Goal: Transaction & Acquisition: Purchase product/service

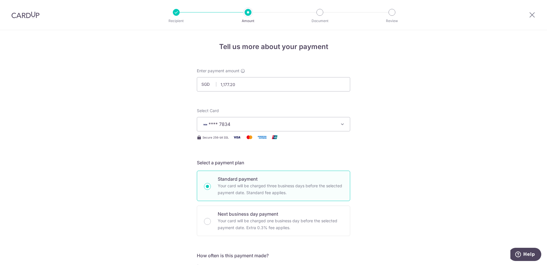
scroll to position [341, 0]
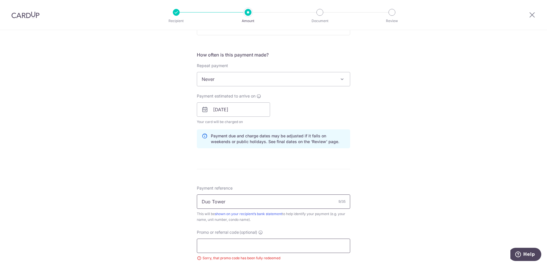
scroll to position [286, 0]
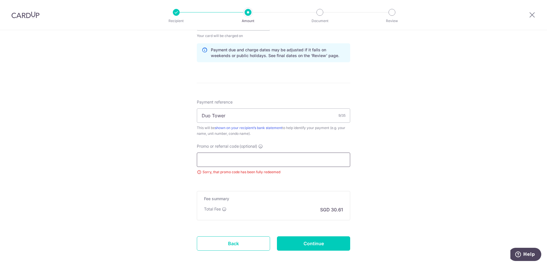
paste input "3HOME25R"
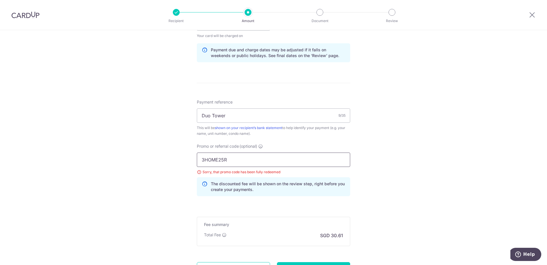
scroll to position [341, 0]
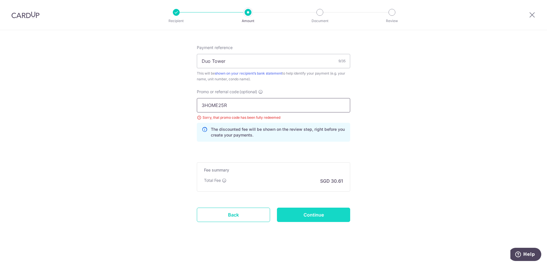
type input "3HOME25R"
click at [303, 212] on input "Continue" at bounding box center [313, 214] width 73 height 14
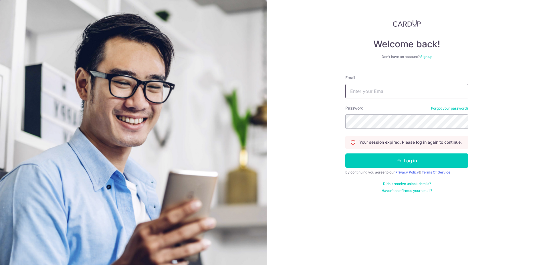
click at [357, 89] on input "Email" at bounding box center [407, 91] width 123 height 14
type input "[PERSON_NAME][EMAIL_ADDRESS][DOMAIN_NAME]"
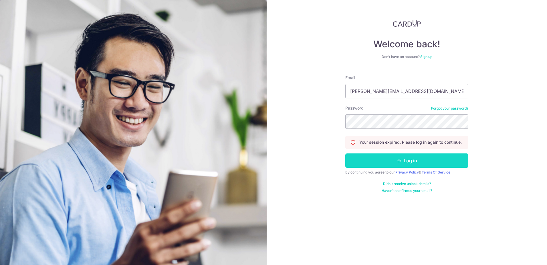
click at [422, 159] on button "Log in" at bounding box center [407, 160] width 123 height 14
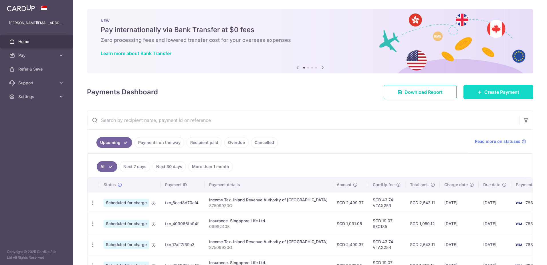
click at [497, 93] on span "Create Payment" at bounding box center [502, 91] width 35 height 7
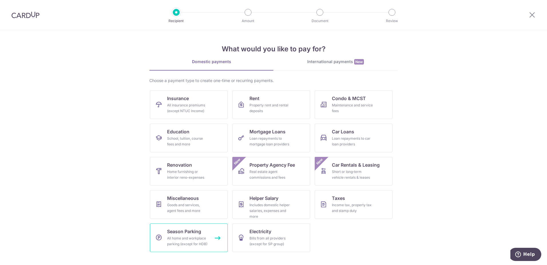
click at [196, 242] on div "All home and workplace parking (except for HDB)" at bounding box center [187, 240] width 41 height 11
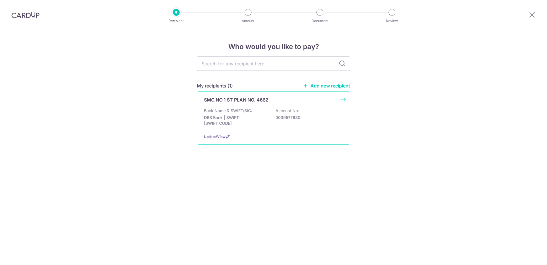
click at [231, 105] on div "SMC NO 1 ST PLAN NO. 4662 Bank Name & SWIFT/BIC: DBS Bank | SWIFT: DBSSSGSGXXX …" at bounding box center [273, 117] width 153 height 53
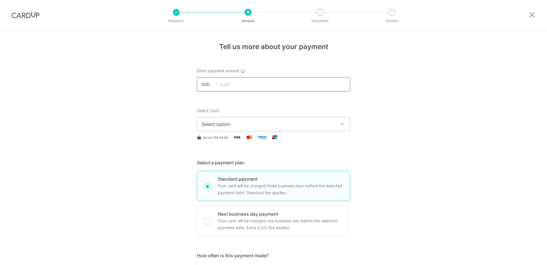
click at [233, 83] on input "text" at bounding box center [273, 84] width 153 height 14
type input "1,177.20"
type input "Duo Tower"
type input "3HOME25R"
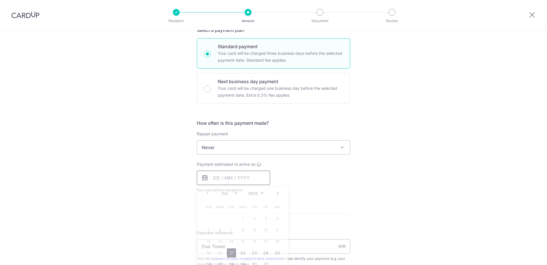
type input "1,177.20"
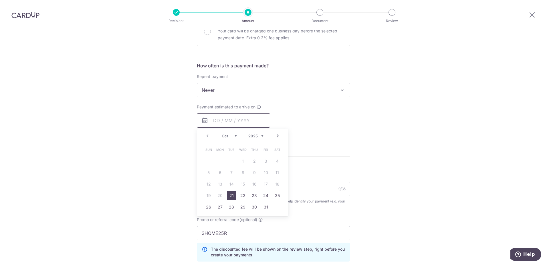
scroll to position [247, 0]
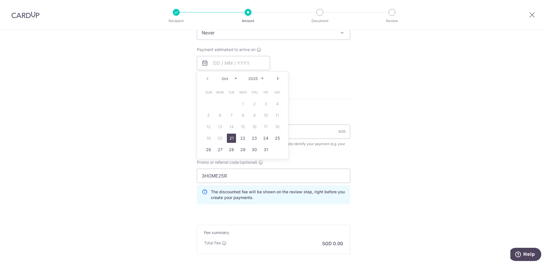
click at [232, 139] on link "21" at bounding box center [231, 137] width 9 height 9
type input "21/10/2025"
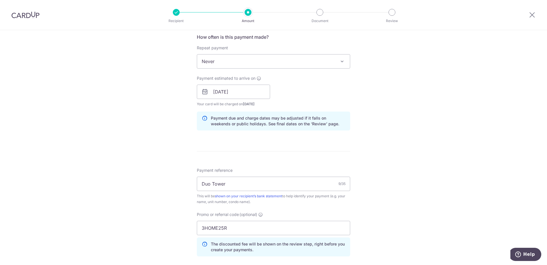
scroll to position [161, 0]
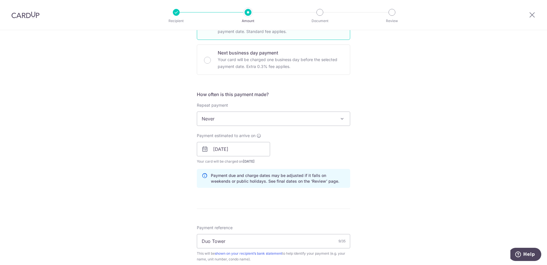
click at [310, 122] on span "Never" at bounding box center [273, 119] width 153 height 14
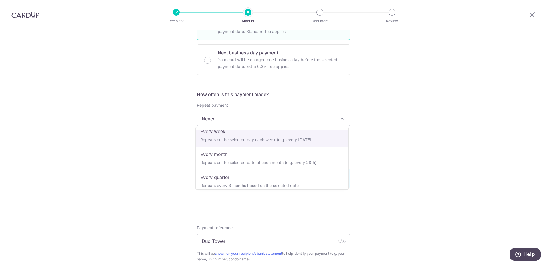
scroll to position [57, 0]
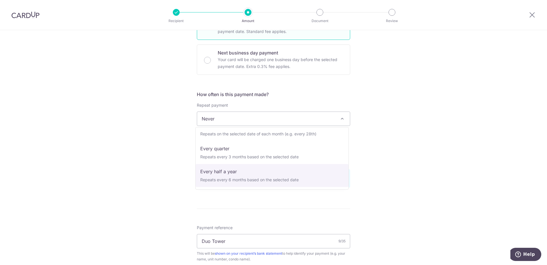
select select "5"
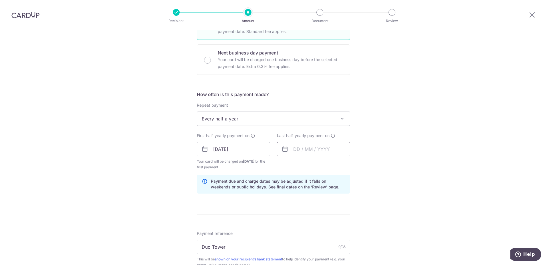
click at [299, 150] on input "text" at bounding box center [313, 149] width 73 height 14
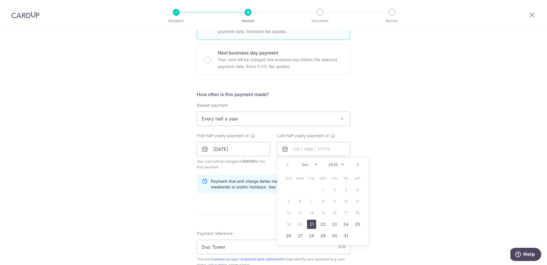
click at [357, 163] on link "Next" at bounding box center [358, 164] width 7 height 7
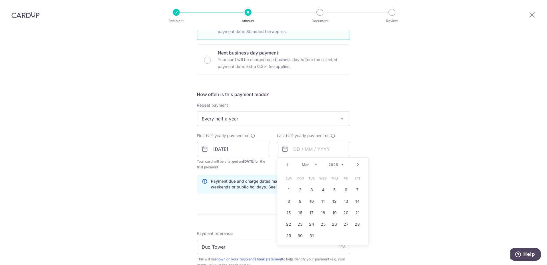
click at [355, 164] on link "Next" at bounding box center [358, 164] width 7 height 7
click at [324, 187] on link "1" at bounding box center [323, 189] width 9 height 9
type input "01/04/2026"
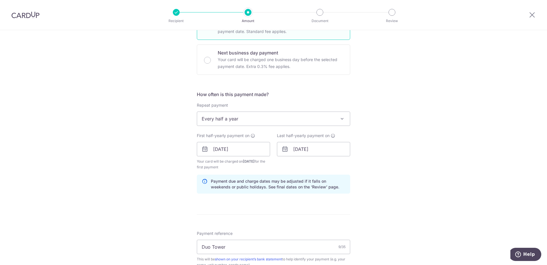
click at [400, 180] on div "Tell us more about your payment Enter payment amount SGD 1,177.20 1177.20 Selec…" at bounding box center [273, 155] width 547 height 573
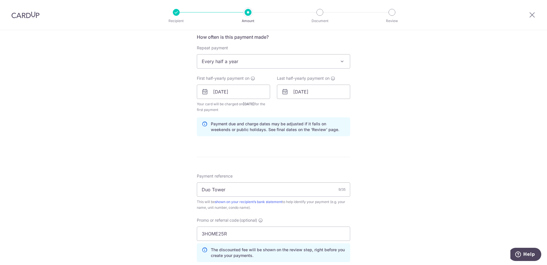
scroll to position [247, 0]
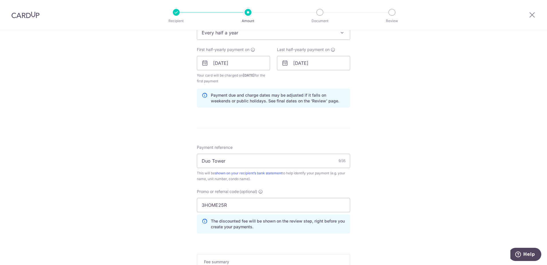
click at [400, 180] on div "Tell us more about your payment Enter payment amount SGD 1,177.20 1177.20 Selec…" at bounding box center [273, 69] width 547 height 573
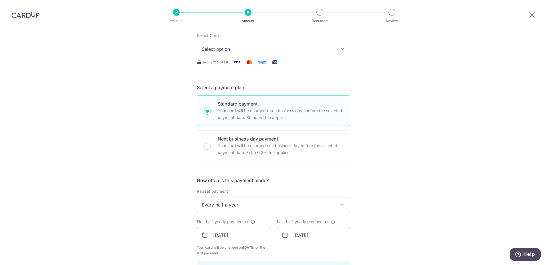
scroll to position [0, 0]
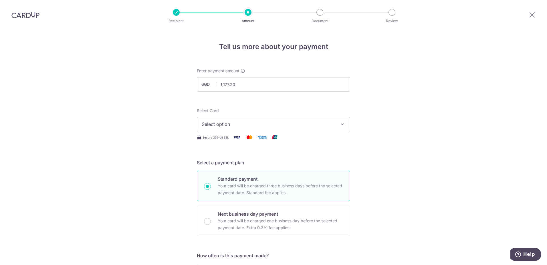
click at [275, 122] on span "Select option" at bounding box center [268, 124] width 133 height 7
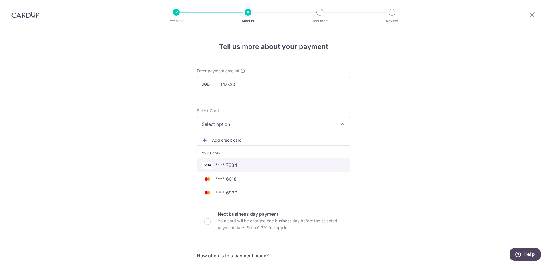
click at [257, 165] on span "**** 7834" at bounding box center [274, 164] width 144 height 7
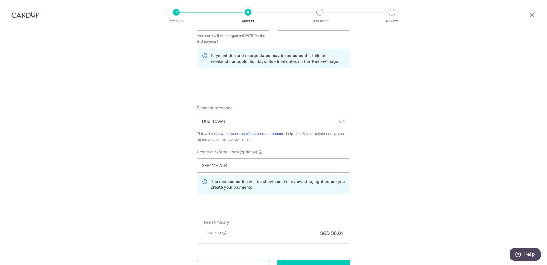
scroll to position [338, 0]
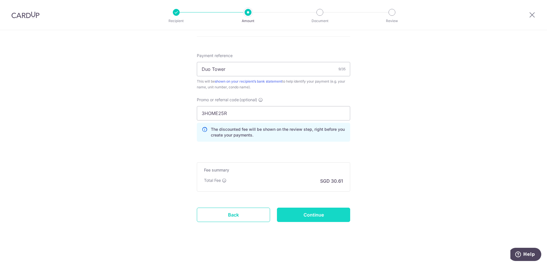
click at [320, 216] on input "Continue" at bounding box center [313, 214] width 73 height 14
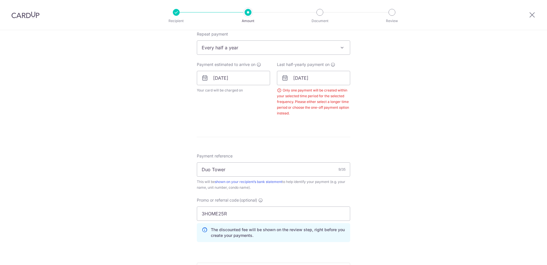
scroll to position [203, 0]
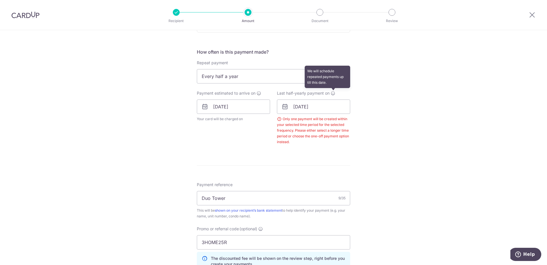
click at [332, 93] on icon at bounding box center [333, 93] width 5 height 5
click at [303, 144] on div "Only one payment will be created within your selected time period for the selec…" at bounding box center [313, 130] width 73 height 29
click at [257, 79] on span "Every half a year" at bounding box center [273, 76] width 153 height 14
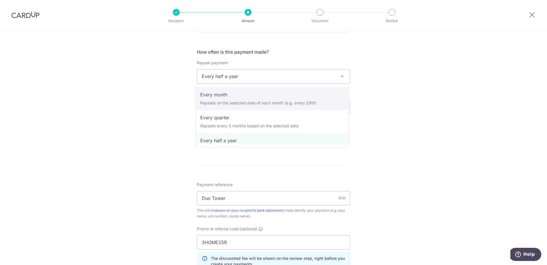
scroll to position [0, 0]
select select "1"
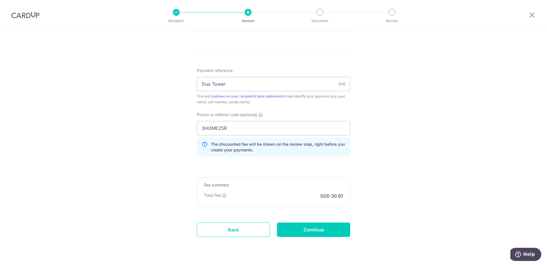
scroll to position [333, 0]
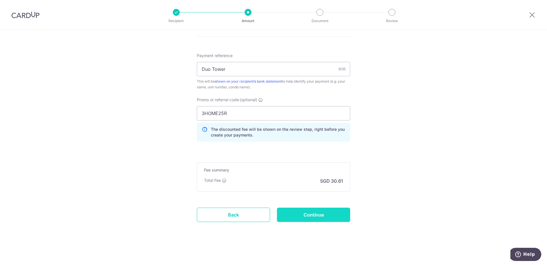
click at [306, 214] on input "Continue" at bounding box center [313, 214] width 73 height 14
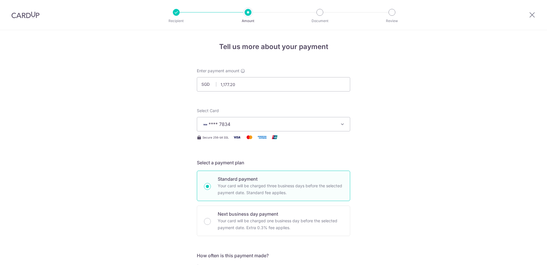
scroll to position [341, 0]
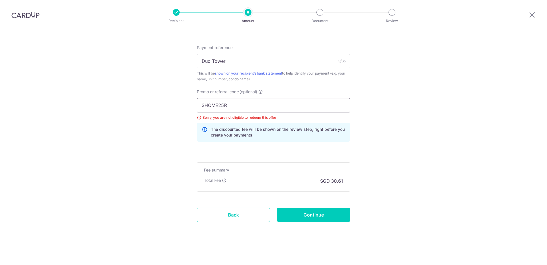
drag, startPoint x: 253, startPoint y: 103, endPoint x: 156, endPoint y: 101, distance: 96.8
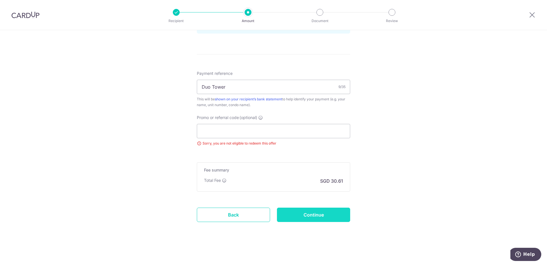
click at [329, 218] on input "Continue" at bounding box center [313, 214] width 73 height 14
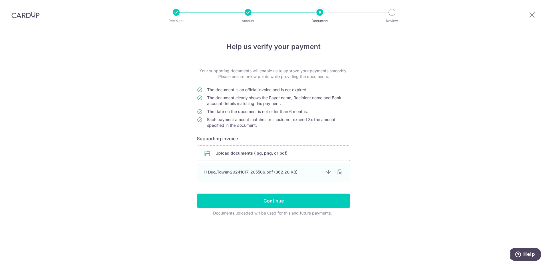
click at [394, 119] on div "Help us verify your payment Your supporting documents will enable us to approve…" at bounding box center [273, 147] width 547 height 234
click at [262, 174] on div "1) Duo_Tower-20241017-205506.pdf (362.20 KB)" at bounding box center [262, 172] width 116 height 6
click at [328, 172] on div at bounding box center [328, 172] width 7 height 7
click at [403, 156] on div "Help us verify your payment Your supporting documents will enable us to approve…" at bounding box center [273, 147] width 547 height 234
click at [379, 156] on div "Help us verify your payment Your supporting documents will enable us to approve…" at bounding box center [273, 147] width 547 height 234
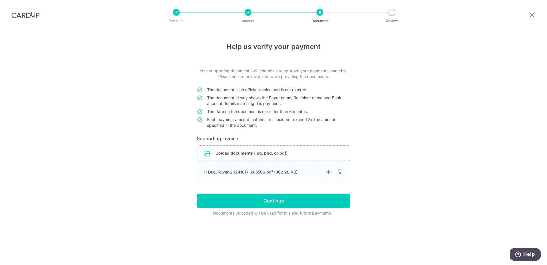
click at [253, 149] on input "file" at bounding box center [273, 152] width 153 height 15
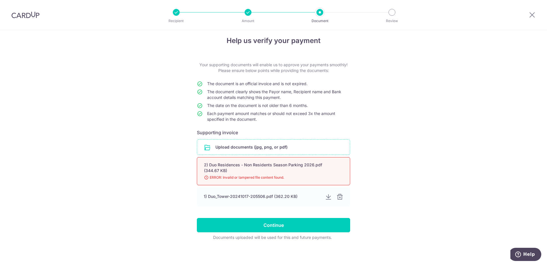
scroll to position [8, 0]
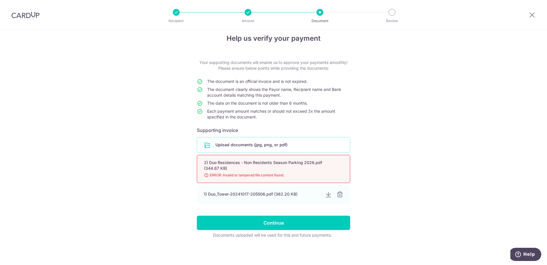
click at [394, 229] on div "Help us verify your payment Your supporting documents will enable us to approve…" at bounding box center [273, 143] width 547 height 243
drag, startPoint x: 123, startPoint y: 65, endPoint x: 131, endPoint y: 79, distance: 16.8
click at [123, 65] on div "Help us verify your payment Your supporting documents will enable us to approve…" at bounding box center [273, 143] width 547 height 243
click at [261, 173] on span "ERROR: Invalid or tampered file content found." at bounding box center [266, 175] width 125 height 6
click at [267, 146] on input "file" at bounding box center [273, 144] width 153 height 15
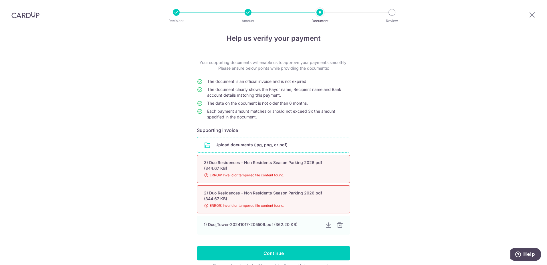
click at [367, 90] on div "Help us verify your payment Your supporting documents will enable us to approve…" at bounding box center [273, 158] width 547 height 273
click at [324, 198] on div "2) Duo Residences - Non Residents Season Parking 2026.pdf (344.67 KB)" at bounding box center [266, 195] width 125 height 11
click at [393, 176] on div "Help us verify your payment Your supporting documents will enable us to approve…" at bounding box center [273, 158] width 547 height 273
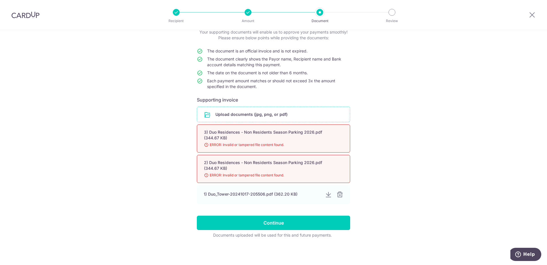
click at [284, 112] on input "file" at bounding box center [273, 114] width 153 height 15
click at [266, 115] on input "file" at bounding box center [273, 114] width 153 height 15
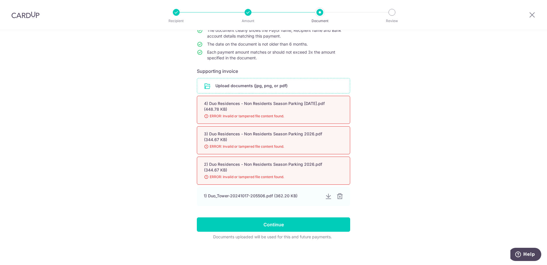
scroll to position [69, 0]
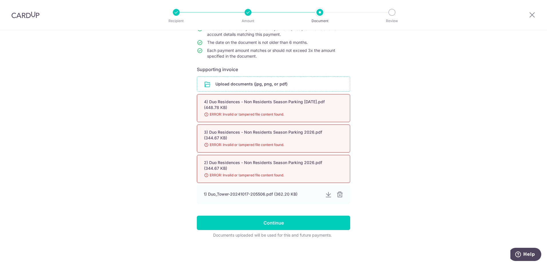
click at [455, 162] on div "Help us verify your payment Your supporting documents will enable us to approve…" at bounding box center [273, 112] width 547 height 303
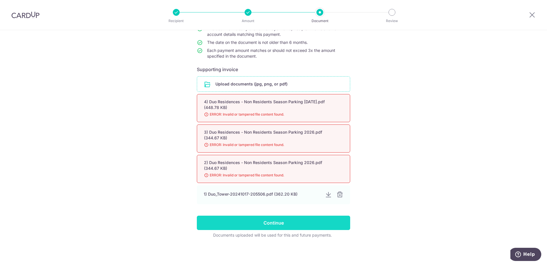
click at [288, 221] on input "Continue" at bounding box center [273, 222] width 153 height 14
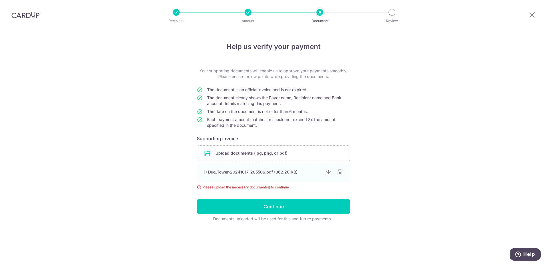
click at [391, 172] on div "Help us verify your payment Your supporting documents will enable us to approve…" at bounding box center [273, 147] width 547 height 234
click at [267, 153] on input "file" at bounding box center [273, 152] width 153 height 15
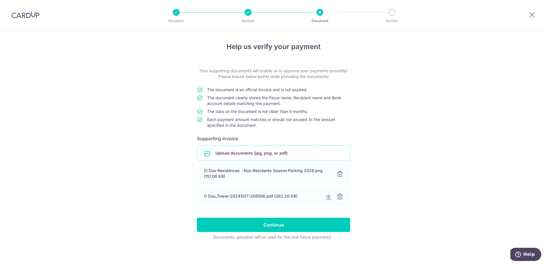
scroll to position [2, 0]
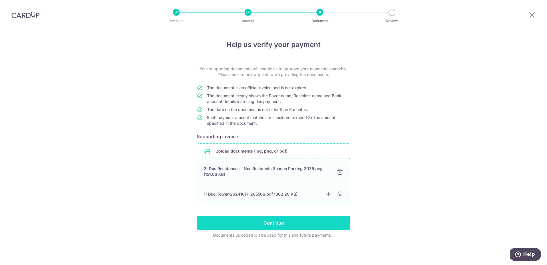
click at [281, 227] on input "Continue" at bounding box center [273, 222] width 153 height 14
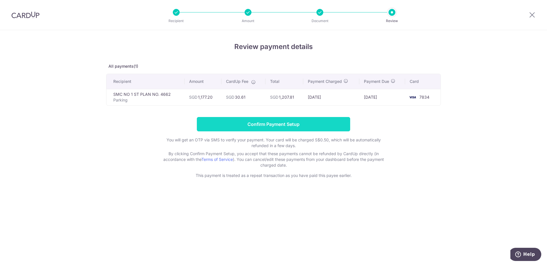
click at [290, 124] on input "Confirm Payment Setup" at bounding box center [273, 124] width 153 height 14
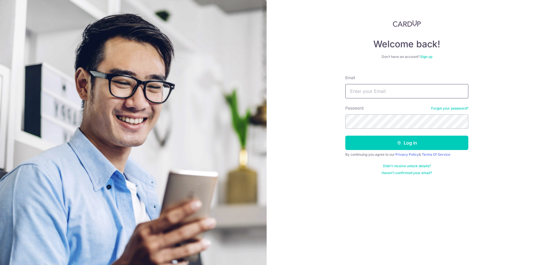
click at [359, 90] on input "Email" at bounding box center [407, 91] width 123 height 14
type input "adelene.ngos@gmail.com"
click at [346, 135] on button "Log in" at bounding box center [407, 142] width 123 height 14
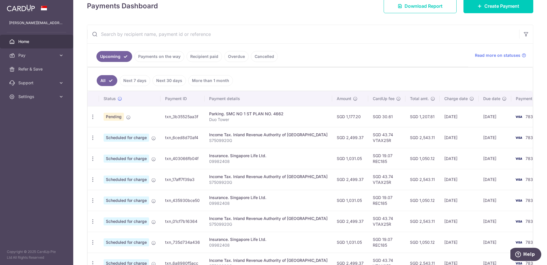
scroll to position [29, 0]
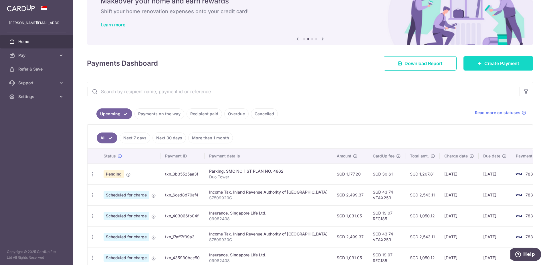
click at [482, 67] on link "Create Payment" at bounding box center [499, 63] width 70 height 14
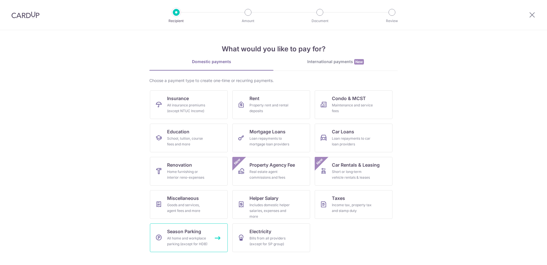
click at [197, 229] on span "Season Parking" at bounding box center [184, 231] width 34 height 7
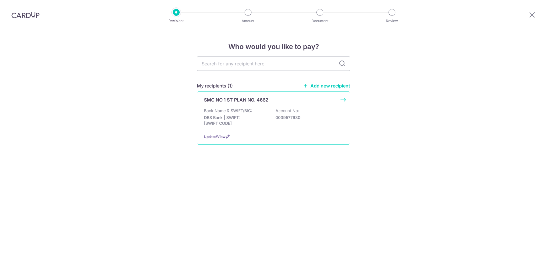
click at [268, 115] on div "Bank Name & SWIFT/BIC: DBS Bank | SWIFT: [SWIFT_CODE] Account No: 0039577630" at bounding box center [273, 118] width 139 height 21
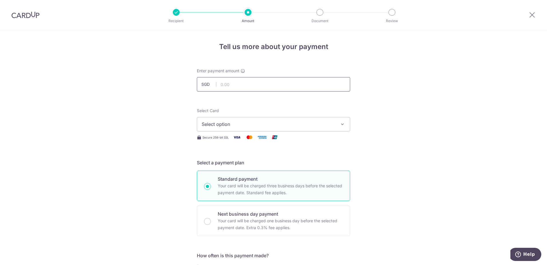
click at [246, 86] on input "text" at bounding box center [273, 84] width 153 height 14
type input "1,177.20"
type input "Duo Tower"
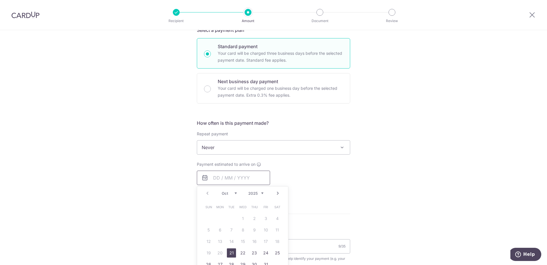
type input "1,177.20"
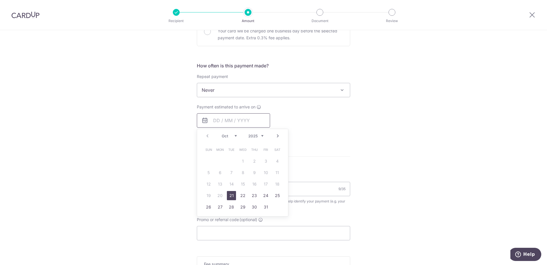
scroll to position [218, 0]
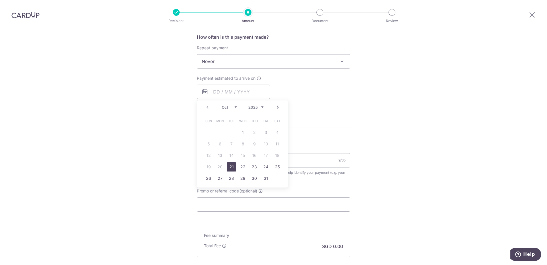
drag, startPoint x: 227, startPoint y: 166, endPoint x: 285, endPoint y: 58, distance: 123.0
click at [227, 166] on link "21" at bounding box center [231, 166] width 9 height 9
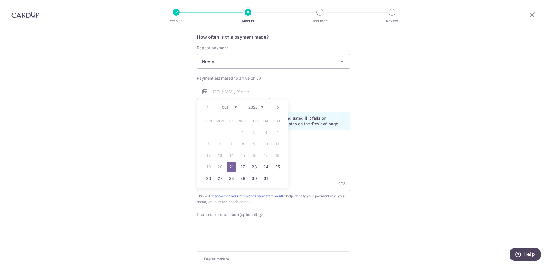
type input "[DATE]"
click at [285, 58] on span "Never" at bounding box center [273, 61] width 153 height 14
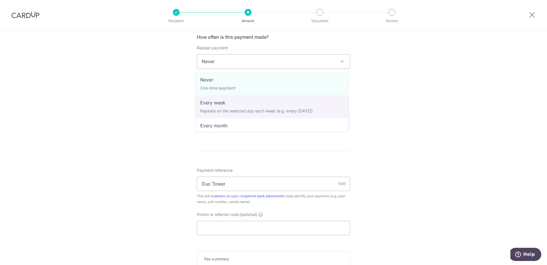
scroll to position [57, 0]
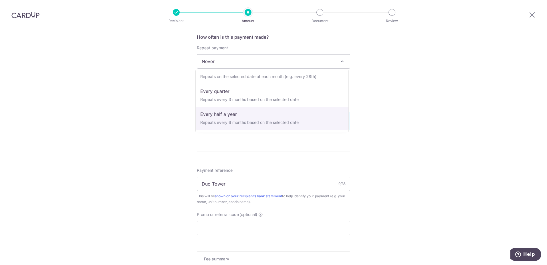
select select "5"
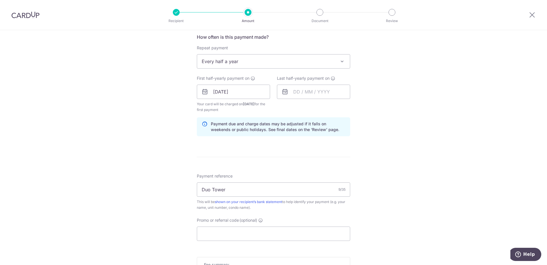
click at [373, 121] on div "Tell us more about your payment Enter payment amount SGD 1,177.20 1177.20 Selec…" at bounding box center [273, 85] width 547 height 547
click at [308, 92] on input "text" at bounding box center [313, 91] width 73 height 14
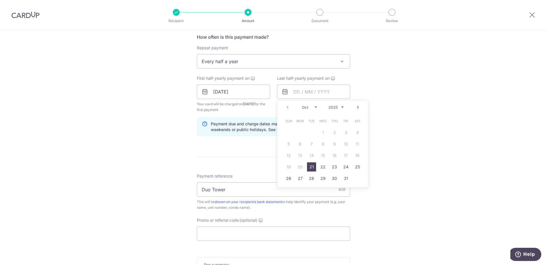
click at [357, 108] on link "Next" at bounding box center [358, 107] width 7 height 7
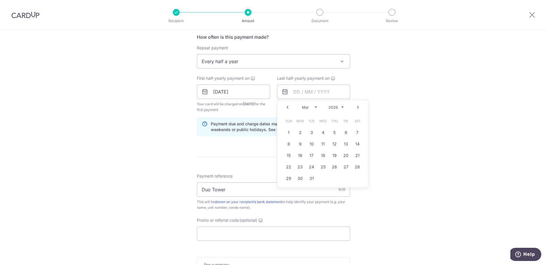
click at [357, 108] on link "Next" at bounding box center [358, 107] width 7 height 7
click at [322, 133] on link "1" at bounding box center [323, 132] width 9 height 9
type input "[DATE]"
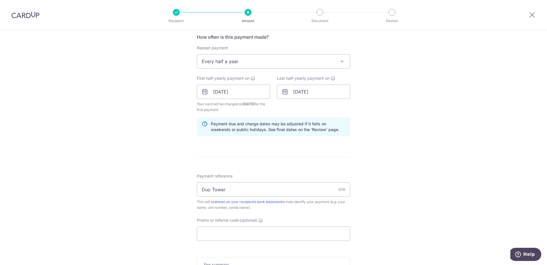
click at [400, 111] on div "Tell us more about your payment Enter payment amount SGD 1,177.20 1177.20 Selec…" at bounding box center [273, 85] width 547 height 547
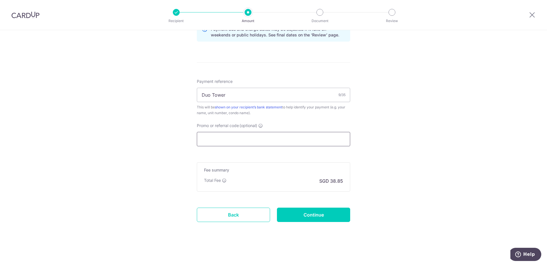
click at [218, 137] on input "Promo or referral code (optional)" at bounding box center [273, 139] width 153 height 14
paste input "3HOME25R"
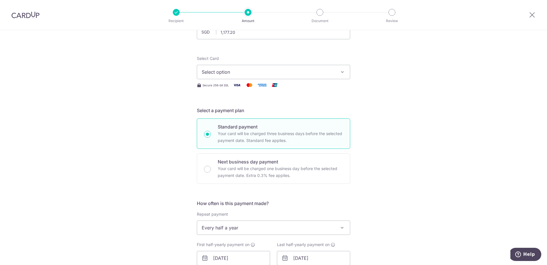
scroll to position [0, 0]
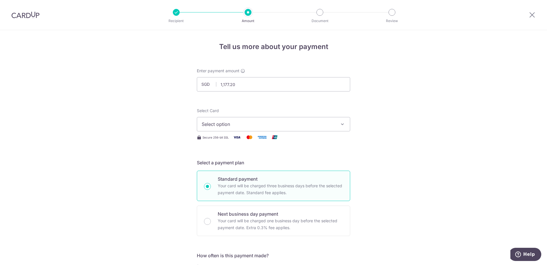
type input "3HOME25R"
click at [317, 125] on span "Select option" at bounding box center [268, 124] width 133 height 7
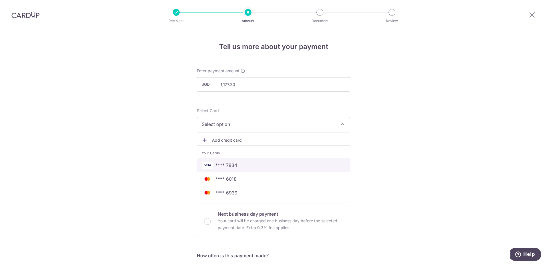
click at [284, 165] on span "**** 7834" at bounding box center [274, 164] width 144 height 7
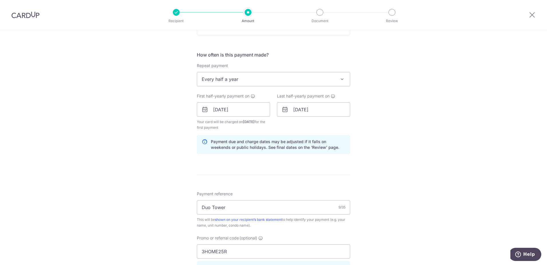
scroll to position [338, 0]
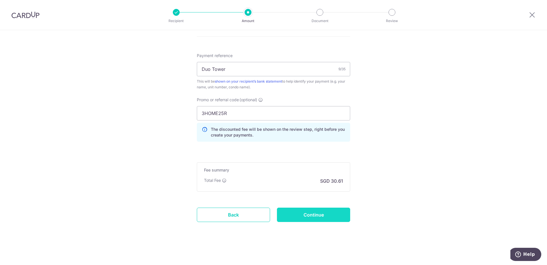
click at [322, 214] on input "Continue" at bounding box center [313, 214] width 73 height 14
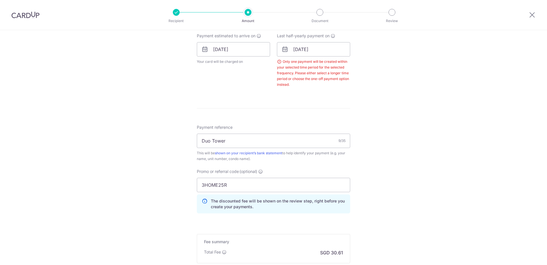
scroll to position [232, 0]
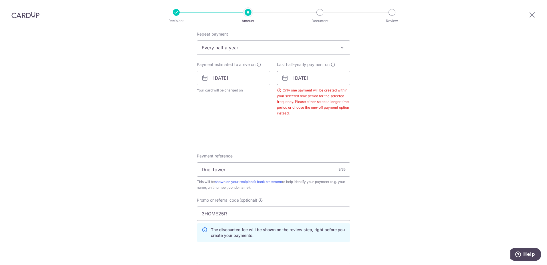
click at [335, 77] on input "[DATE]" at bounding box center [313, 78] width 73 height 14
click at [381, 65] on div "Tell us more about your payment Enter payment amount SGD 1,177.20 1177.20 Selec…" at bounding box center [273, 81] width 547 height 567
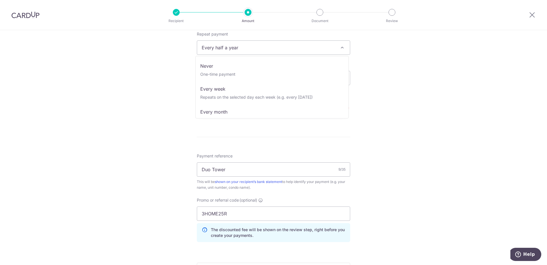
click at [328, 48] on span "Every half a year" at bounding box center [273, 48] width 153 height 14
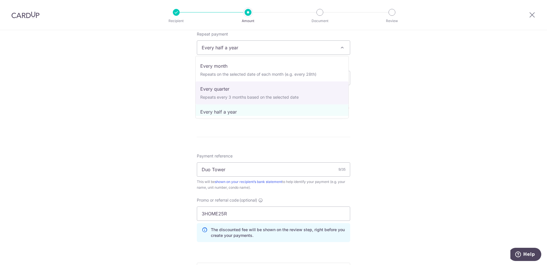
scroll to position [57, 0]
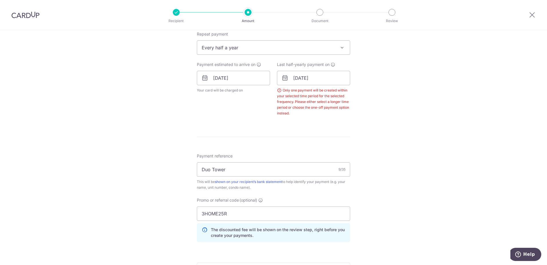
click at [492, 127] on div "Tell us more about your payment Enter payment amount SGD 1,177.20 1177.20 Selec…" at bounding box center [273, 81] width 547 height 567
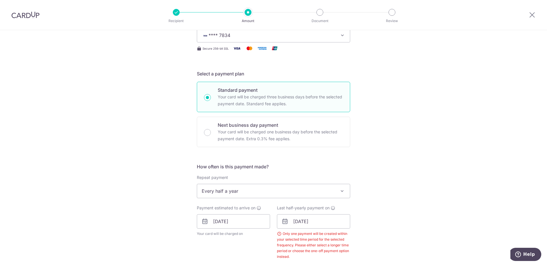
scroll to position [0, 0]
